Goal: Transaction & Acquisition: Purchase product/service

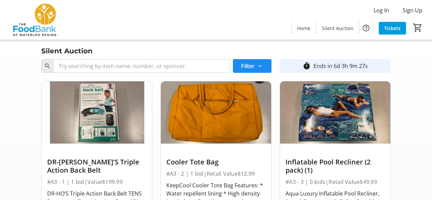
scroll to position [547, 0]
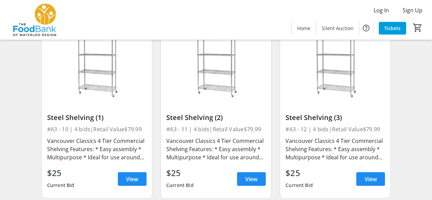
scroll to position [612, 0]
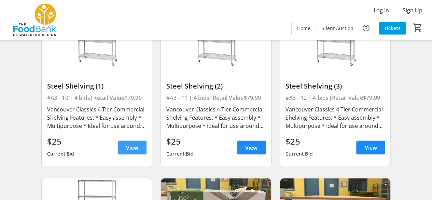
click at [131, 145] on span "View" at bounding box center [132, 147] width 12 height 8
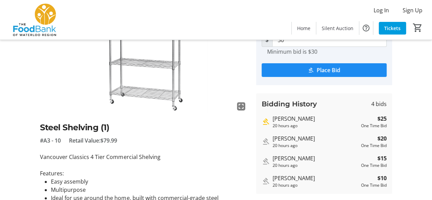
scroll to position [103, 0]
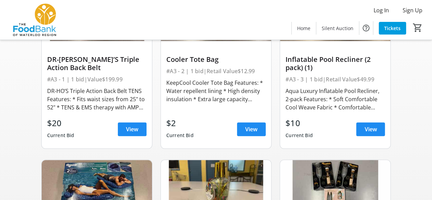
scroll to position [612, 0]
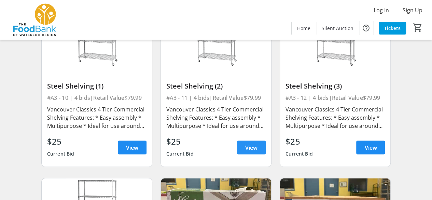
click at [247, 149] on span "View" at bounding box center [251, 147] width 12 height 8
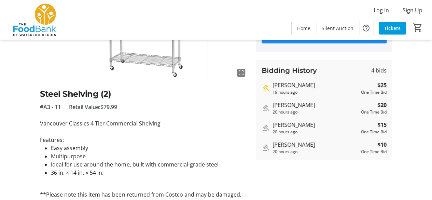
scroll to position [103, 0]
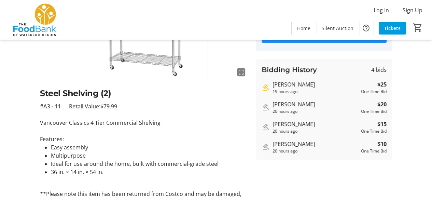
scroll to position [612, 0]
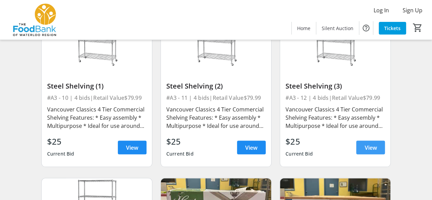
click at [369, 142] on span at bounding box center [370, 147] width 29 height 16
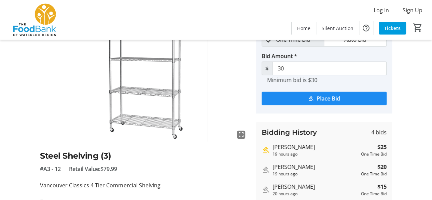
scroll to position [137, 0]
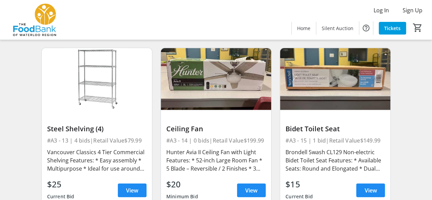
scroll to position [748, 0]
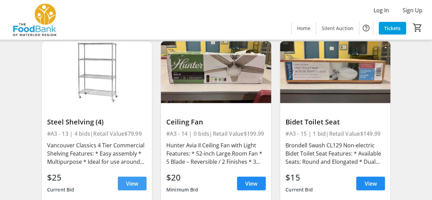
click at [125, 184] on span at bounding box center [132, 183] width 29 height 16
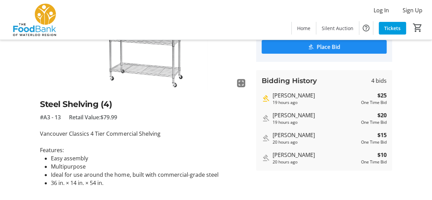
scroll to position [103, 0]
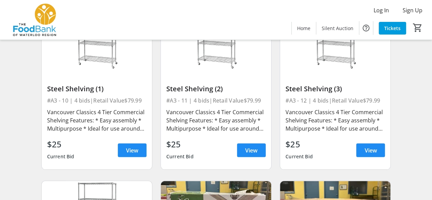
scroll to position [612, 0]
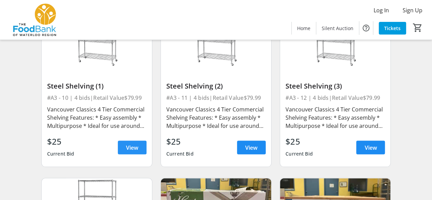
click at [134, 149] on span "View" at bounding box center [132, 147] width 12 height 8
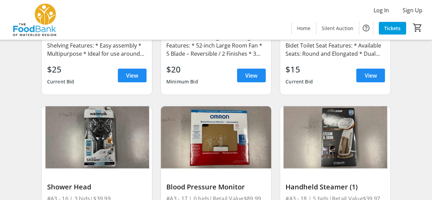
scroll to position [854, 0]
